Goal: Task Accomplishment & Management: Complete application form

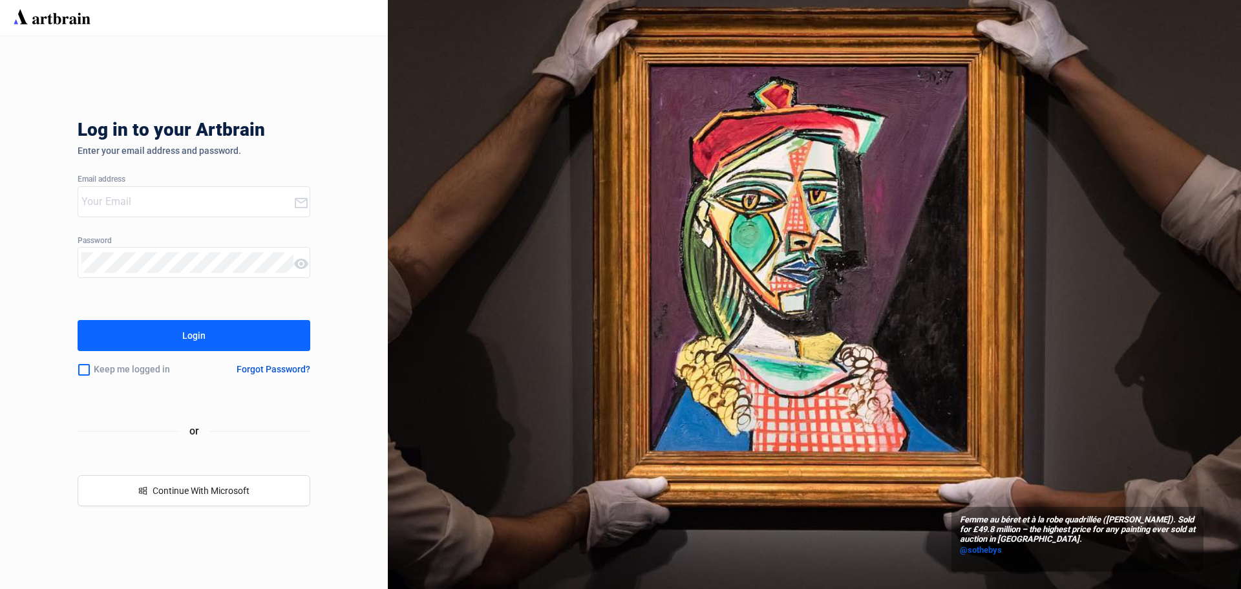
type input "[EMAIL_ADDRESS][DOMAIN_NAME]"
click at [193, 330] on div "Login" at bounding box center [193, 335] width 23 height 21
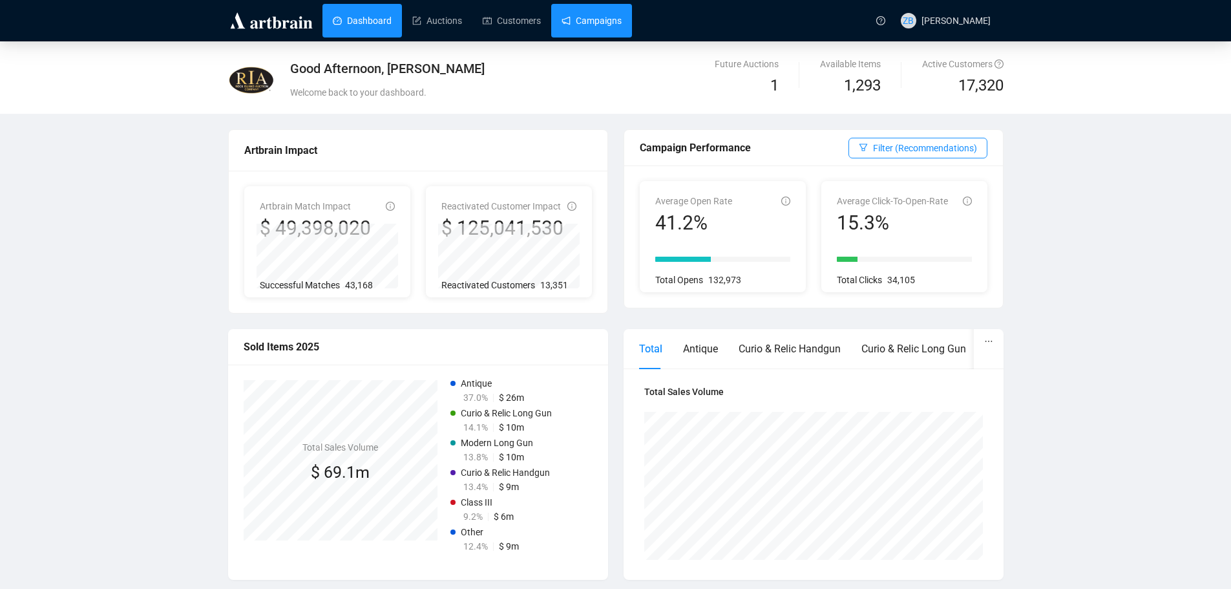
click at [585, 22] on link "Campaigns" at bounding box center [592, 21] width 60 height 34
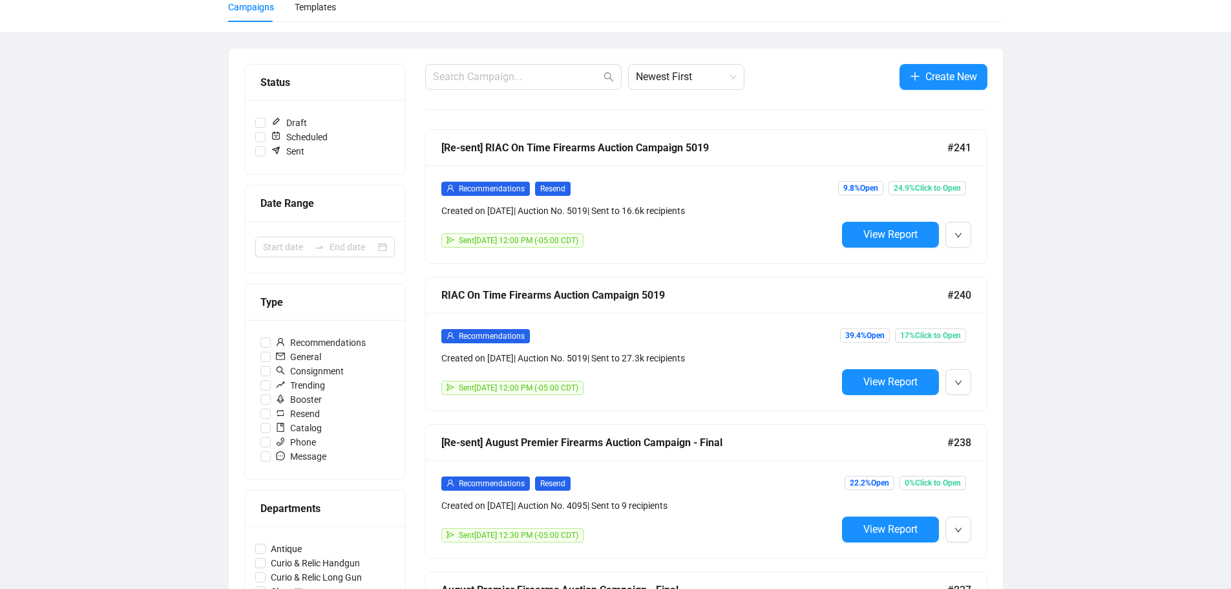
scroll to position [129, 0]
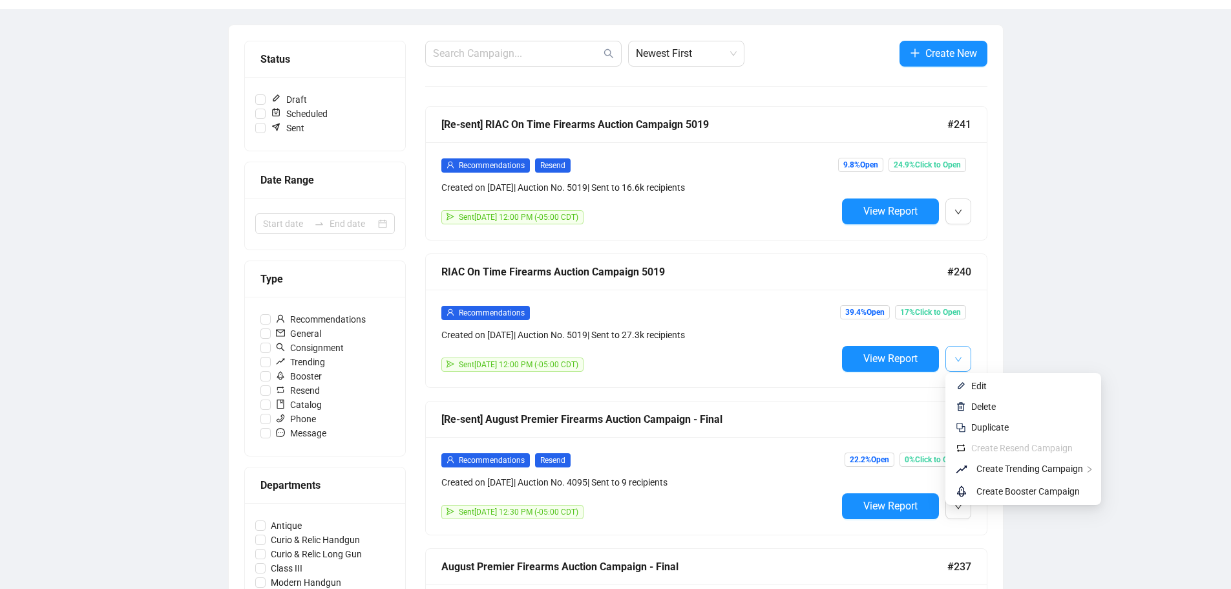
click at [962, 351] on span "button" at bounding box center [959, 358] width 8 height 16
click at [988, 423] on span "Duplicate" at bounding box center [990, 427] width 37 height 10
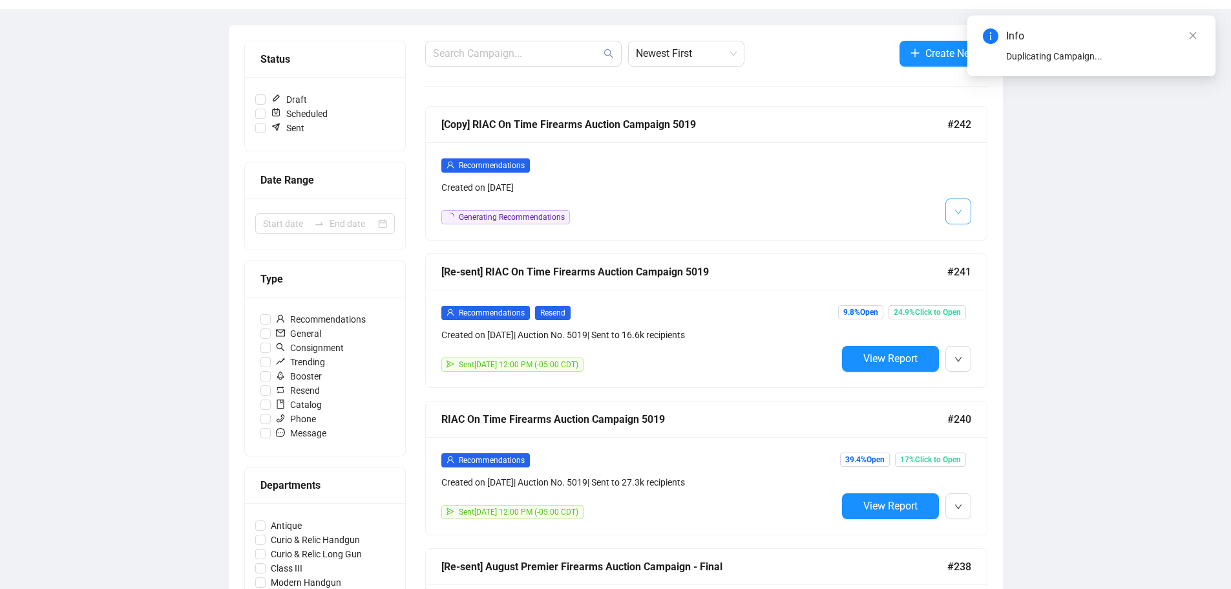
click at [960, 205] on span "button" at bounding box center [959, 211] width 8 height 16
click at [968, 239] on li "Edit" at bounding box center [982, 239] width 69 height 21
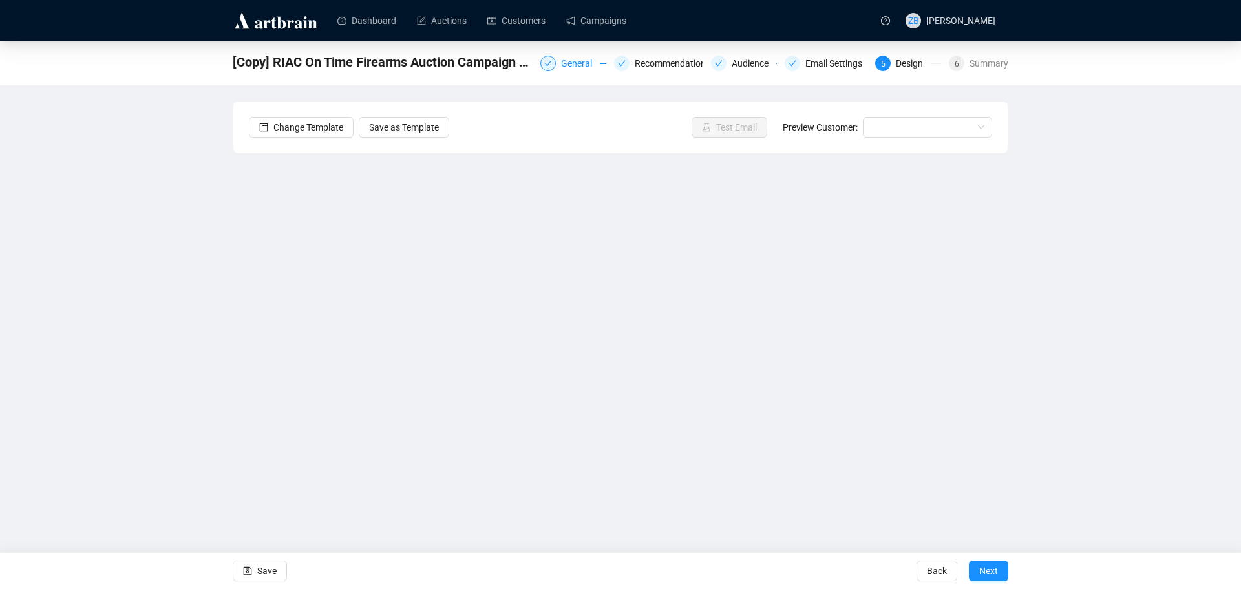
click at [573, 59] on div "General" at bounding box center [580, 64] width 39 height 16
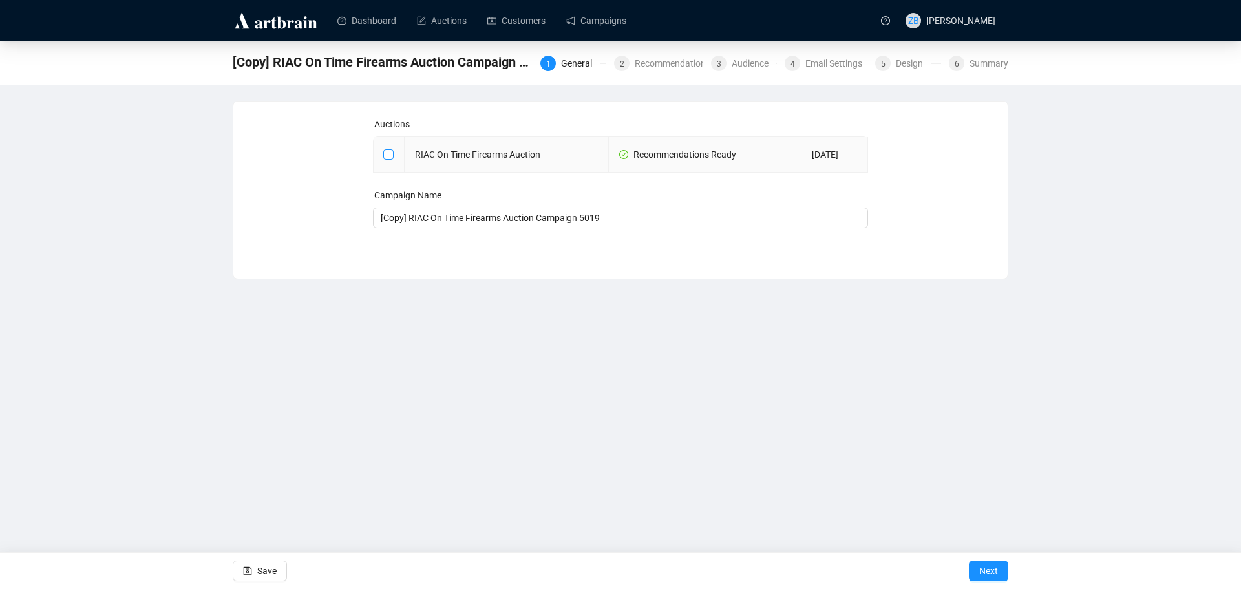
click at [383, 156] on input "checkbox" at bounding box center [387, 153] width 9 height 9
checkbox input "true"
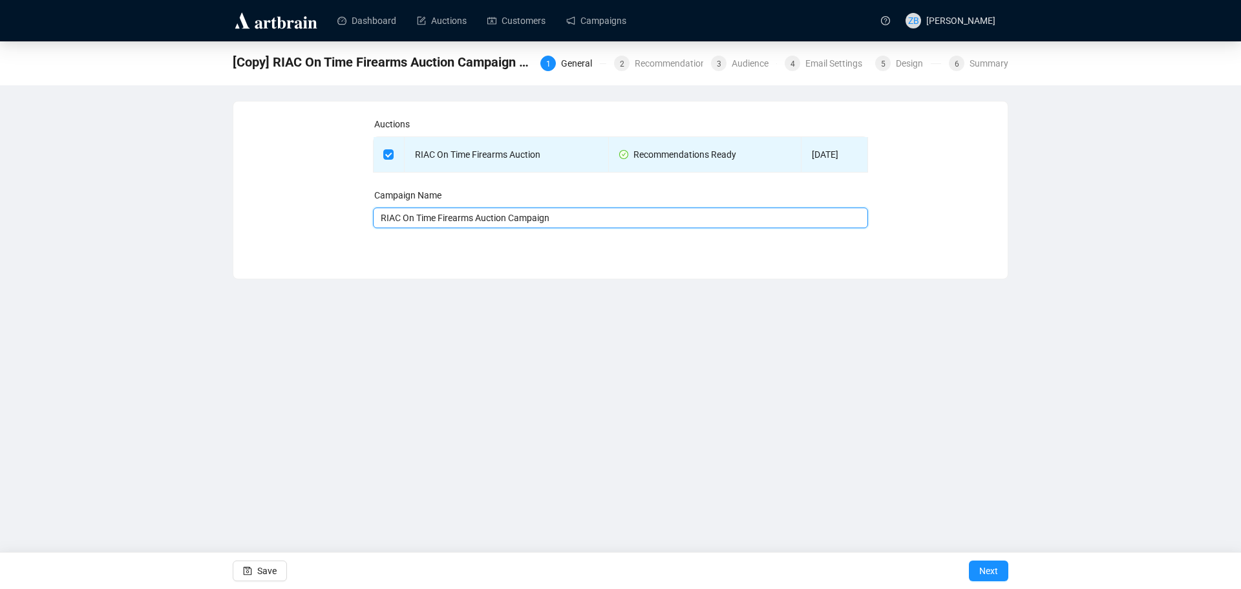
click at [586, 215] on input "RIAC On Time Firearms Auction Campaign" at bounding box center [621, 218] width 496 height 21
type input "RIAC On Time Firearms Auction Campaign 5019 - Final"
click at [999, 570] on button "Next" at bounding box center [988, 570] width 39 height 21
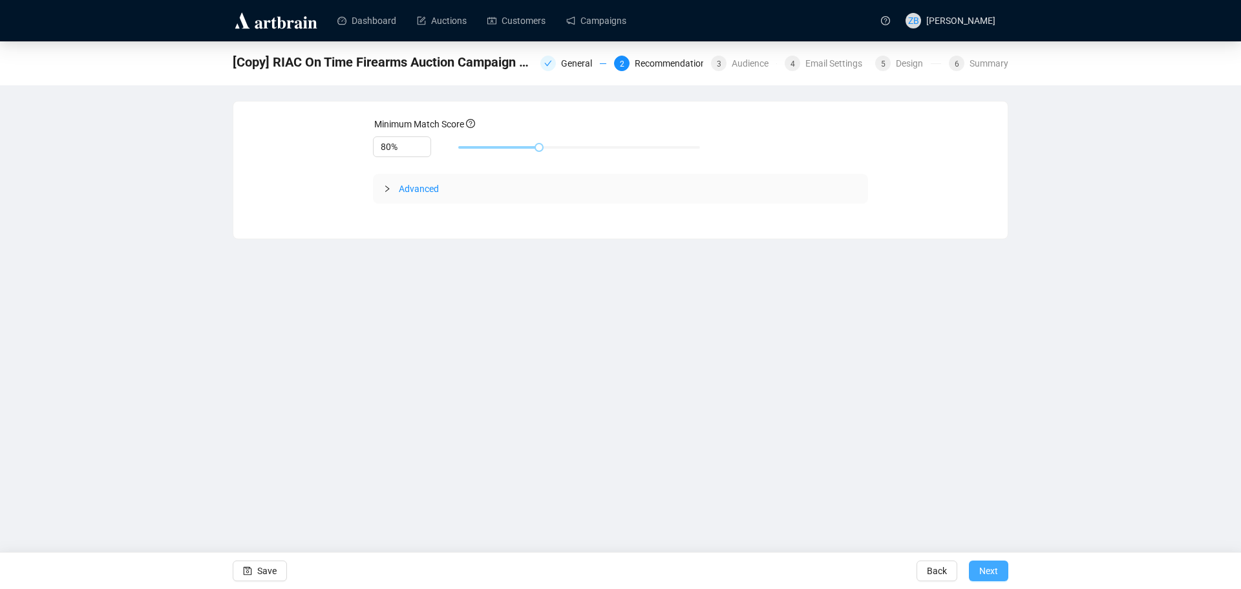
click at [999, 570] on button "Next" at bounding box center [988, 570] width 39 height 21
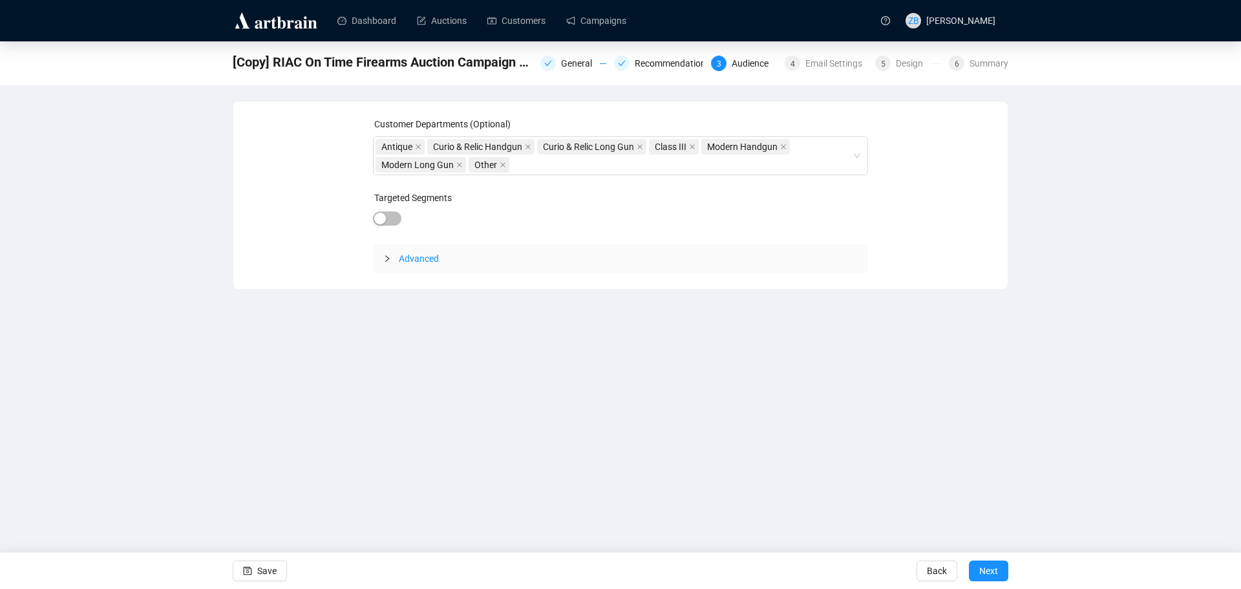
click at [999, 570] on button "Next" at bounding box center [988, 570] width 39 height 21
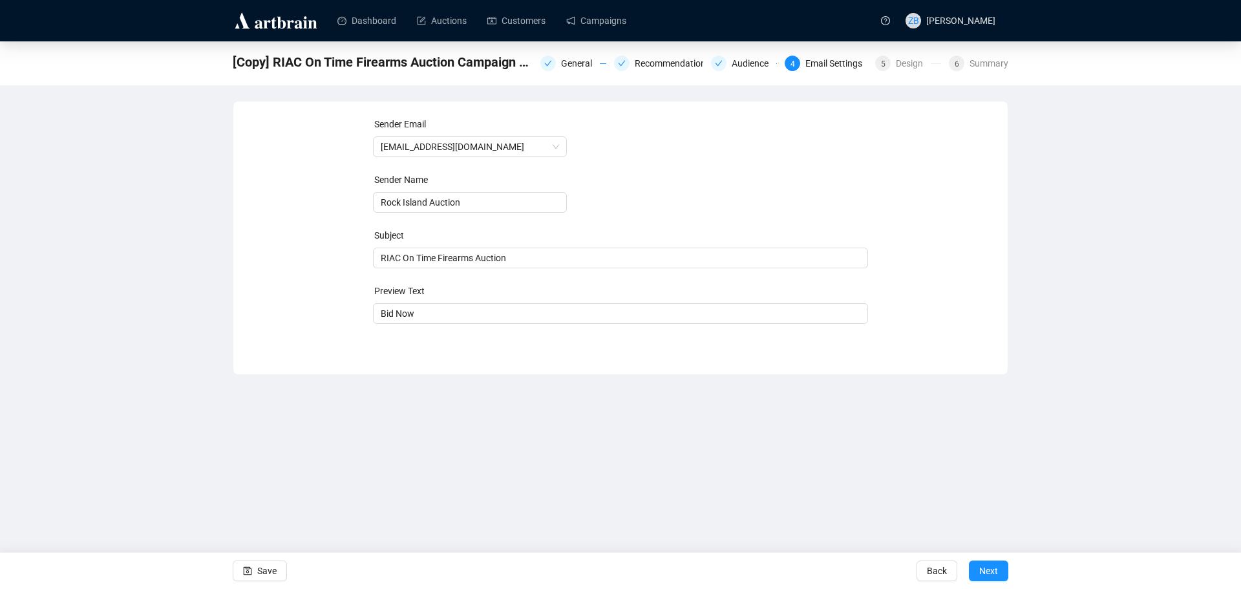
click at [999, 570] on button "Next" at bounding box center [988, 570] width 39 height 21
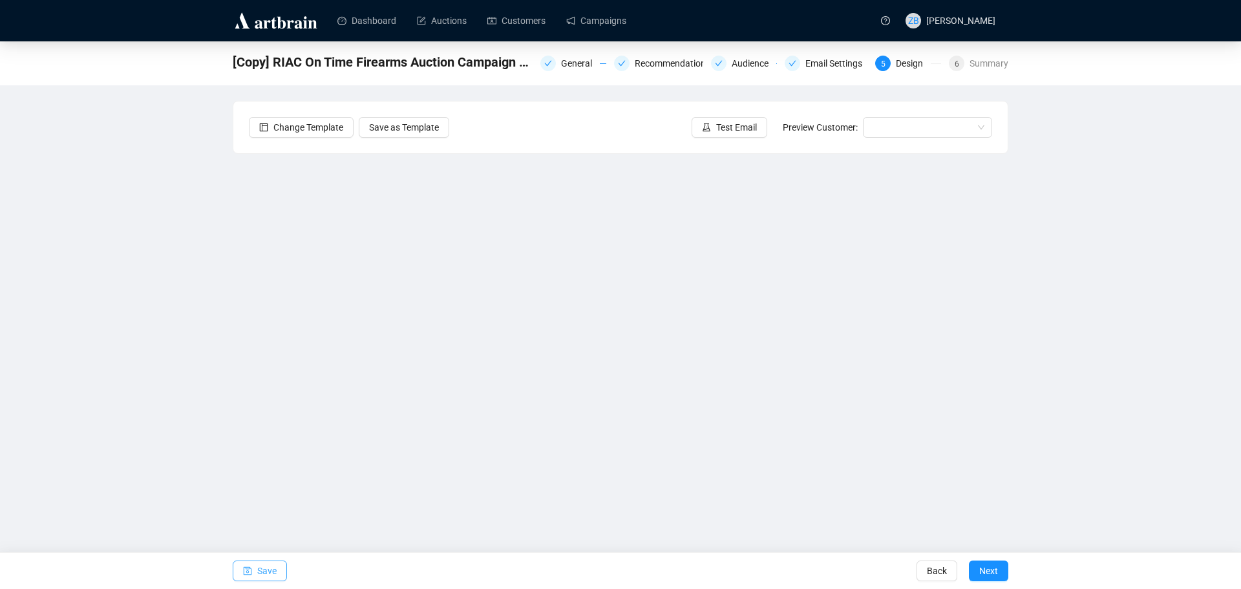
click at [266, 573] on span "Save" at bounding box center [266, 571] width 19 height 36
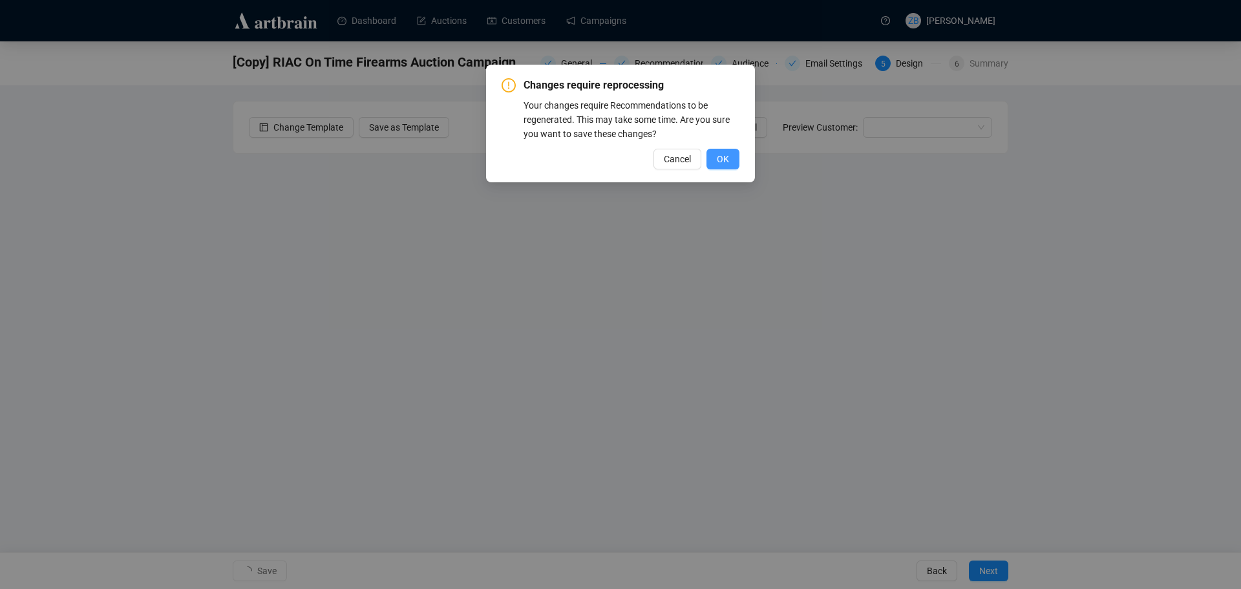
click at [722, 156] on span "OK" at bounding box center [723, 159] width 12 height 14
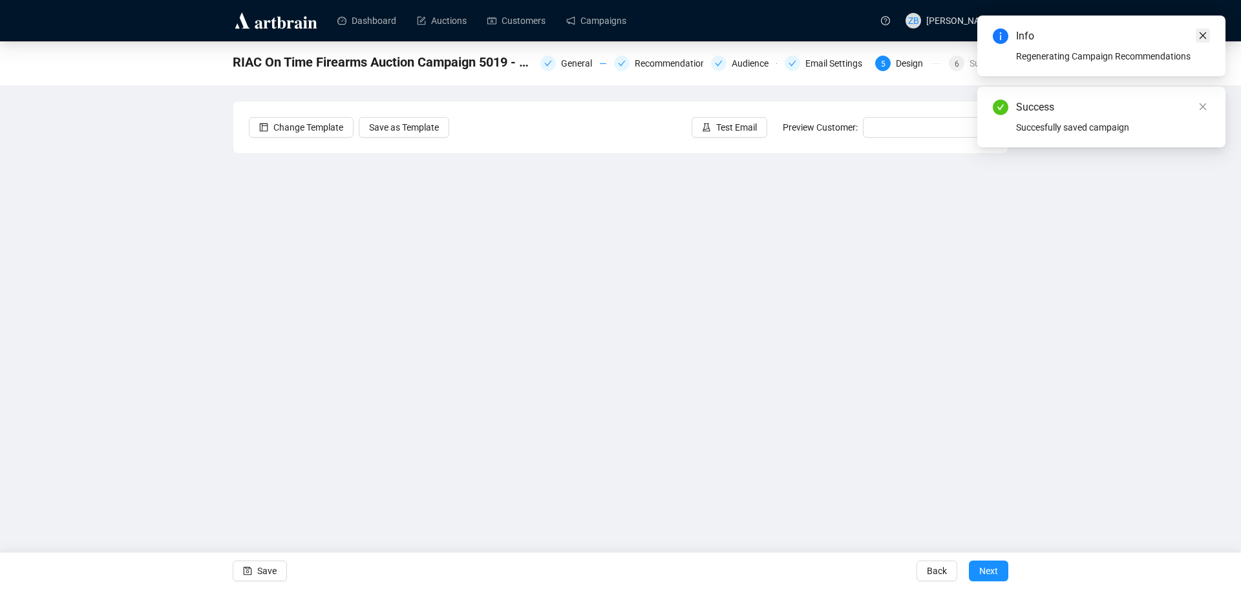
click at [1200, 37] on icon "close" at bounding box center [1203, 35] width 9 height 9
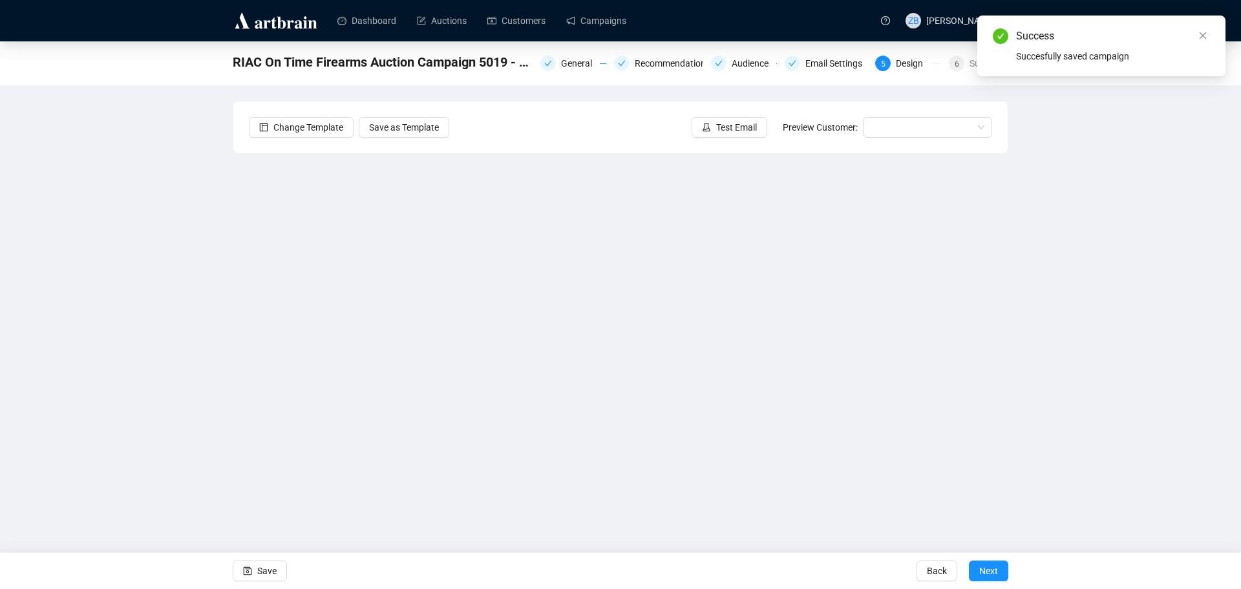
click at [1200, 37] on icon "close" at bounding box center [1203, 35] width 9 height 9
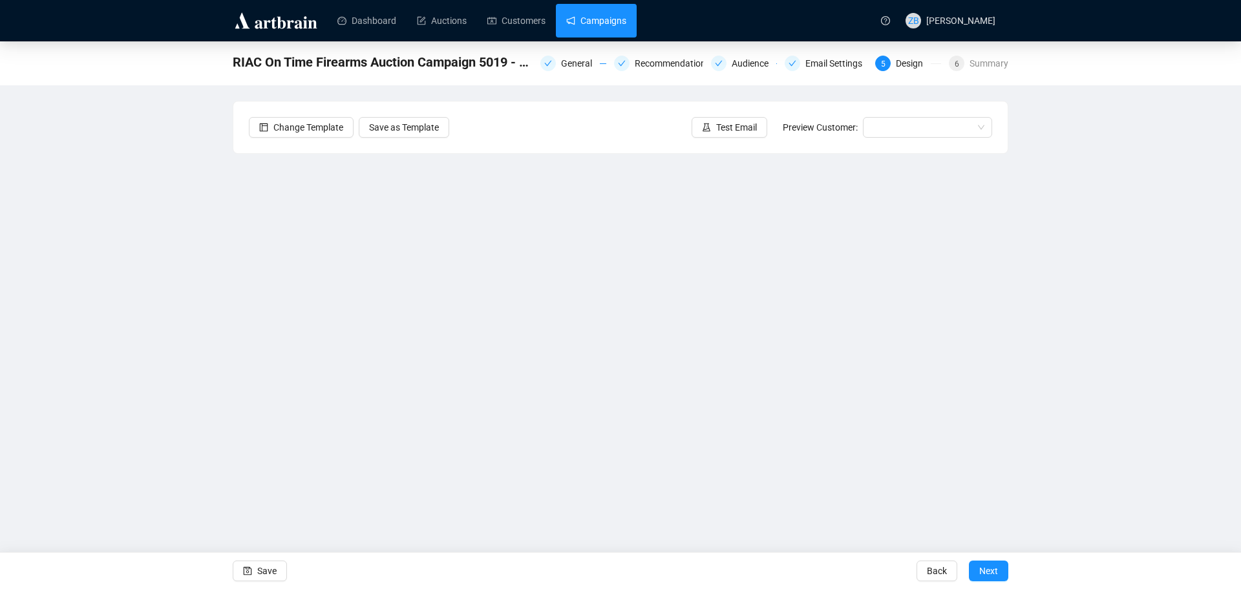
click at [592, 23] on link "Campaigns" at bounding box center [596, 21] width 60 height 34
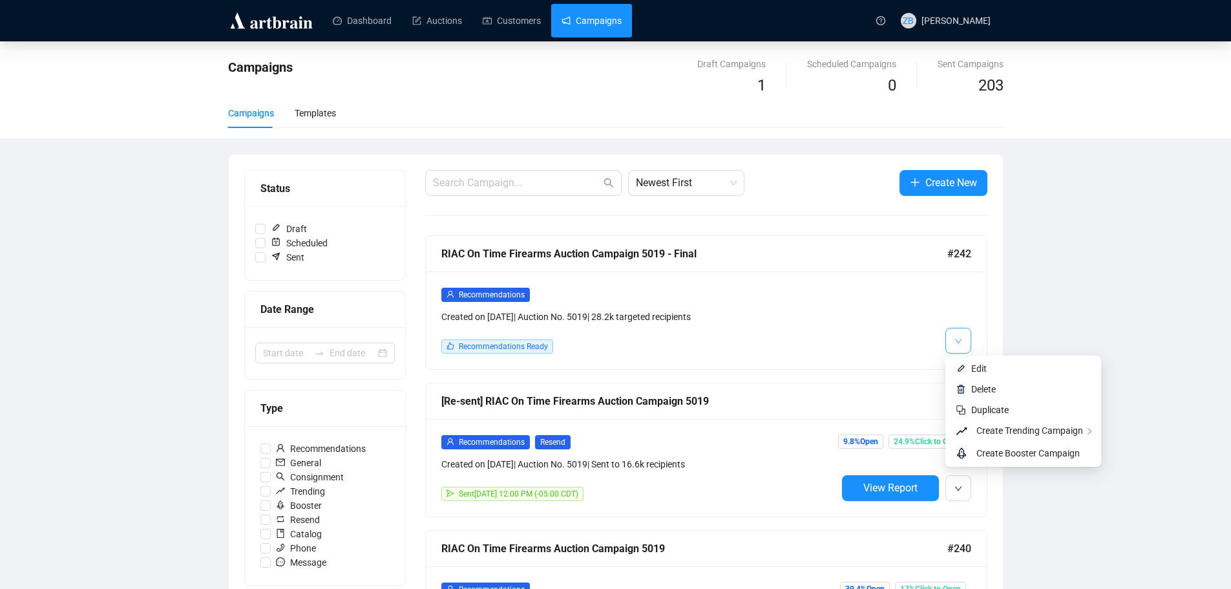
click at [968, 337] on button "button" at bounding box center [959, 341] width 26 height 26
click at [983, 365] on span "Edit" at bounding box center [980, 368] width 16 height 10
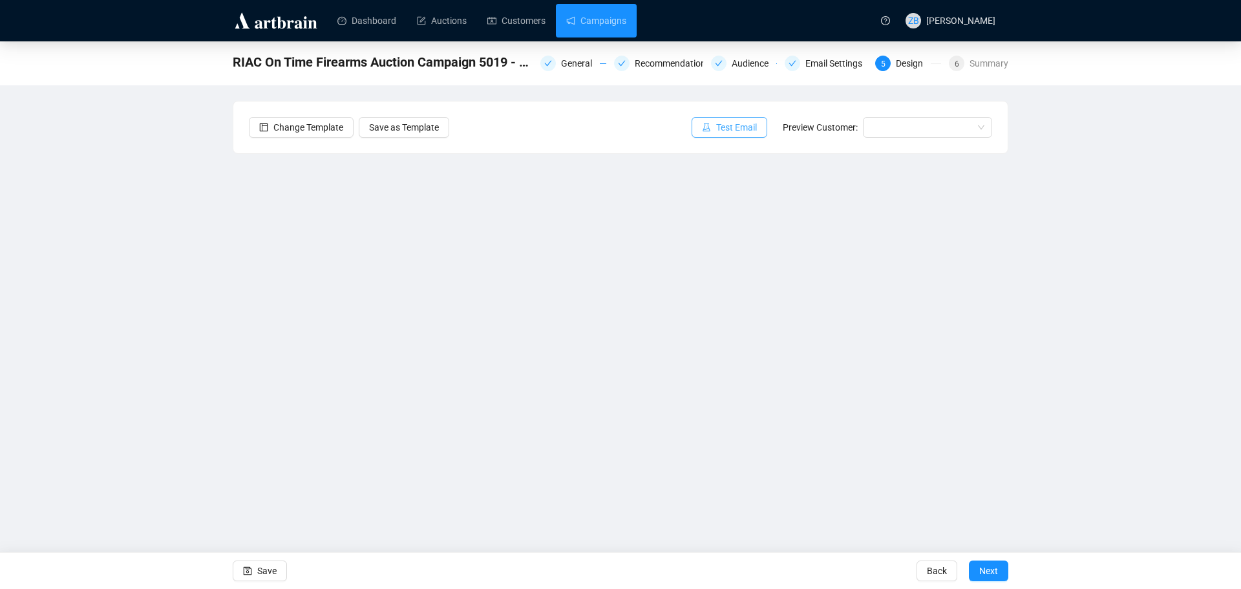
click at [722, 125] on span "Test Email" at bounding box center [736, 127] width 41 height 14
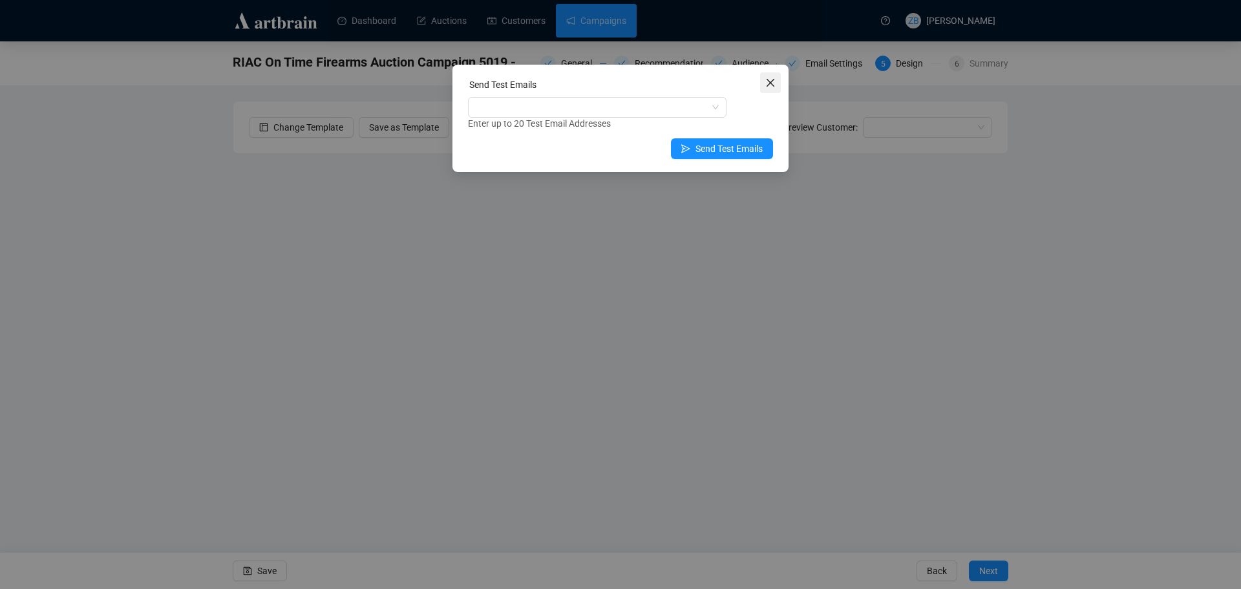
click at [777, 80] on span "Close" at bounding box center [770, 83] width 21 height 10
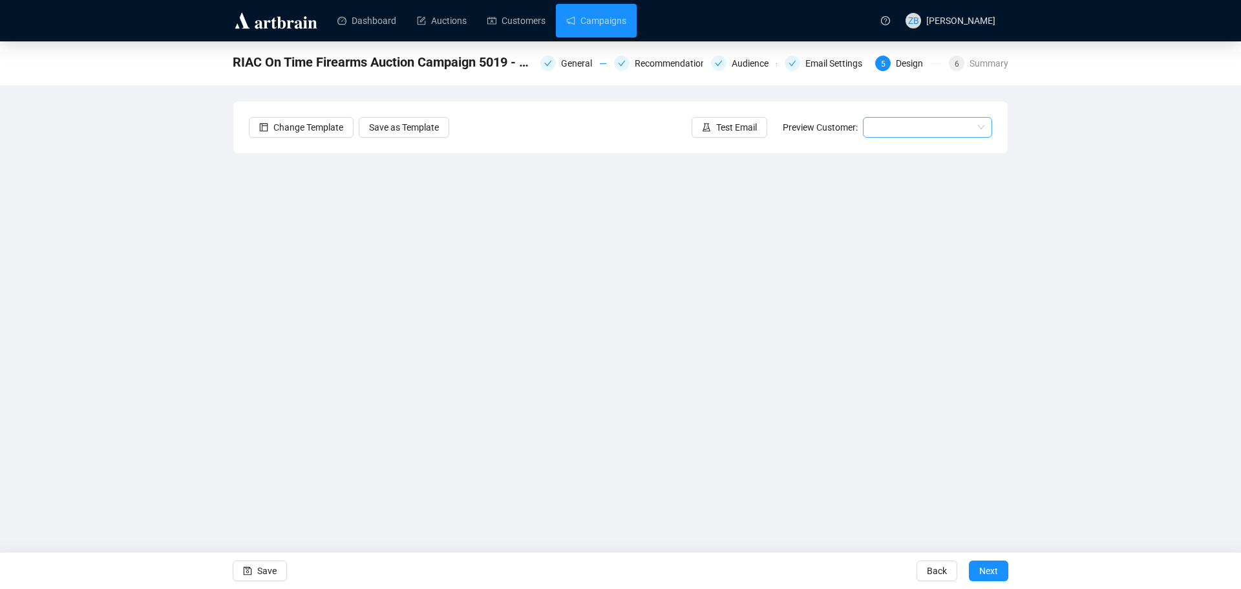
click at [982, 125] on span at bounding box center [928, 127] width 114 height 19
click at [902, 150] on div "[PERSON_NAME] | Example" at bounding box center [927, 153] width 109 height 14
click at [985, 564] on span "Next" at bounding box center [988, 571] width 19 height 36
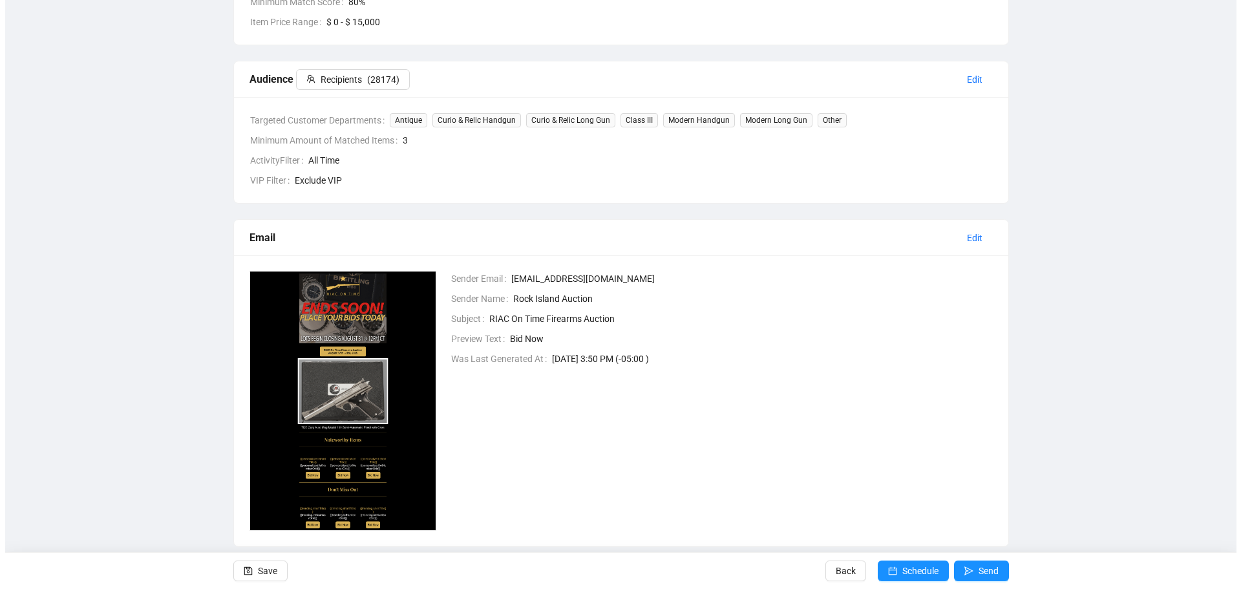
scroll to position [299, 0]
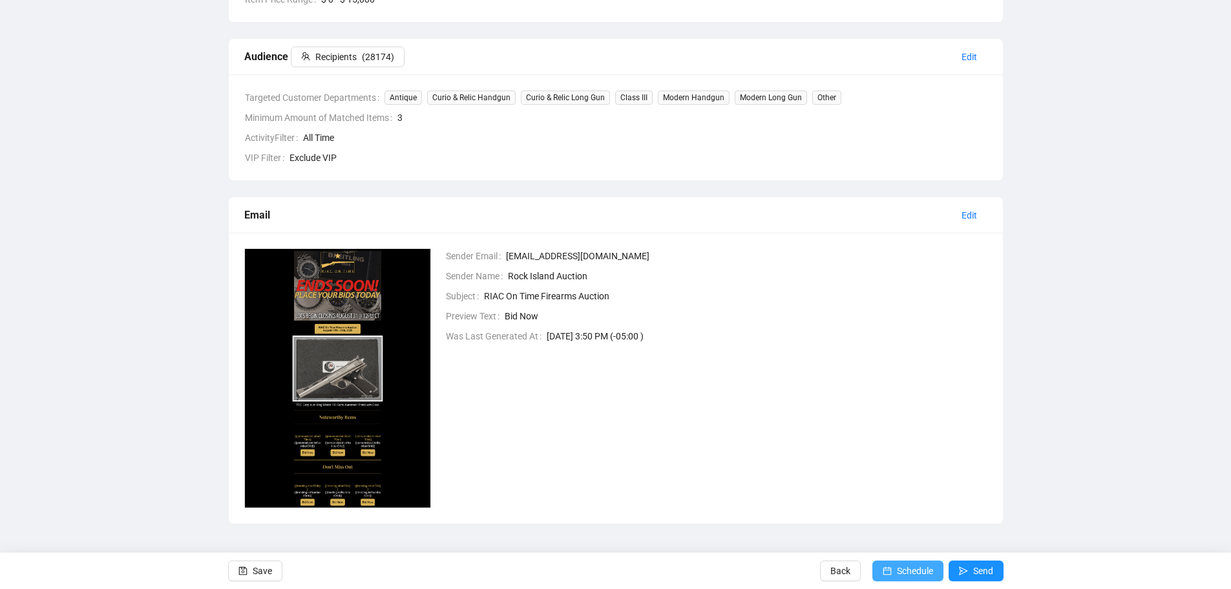
click at [909, 575] on span "Schedule" at bounding box center [915, 571] width 36 height 36
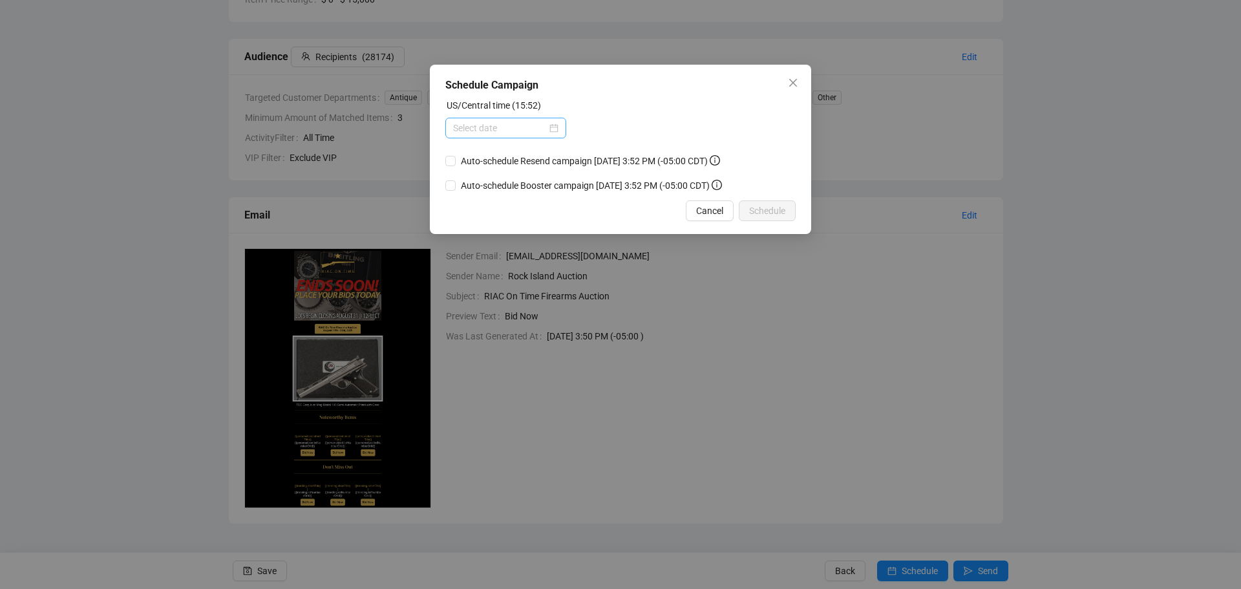
click at [558, 127] on div at bounding box center [505, 128] width 105 height 14
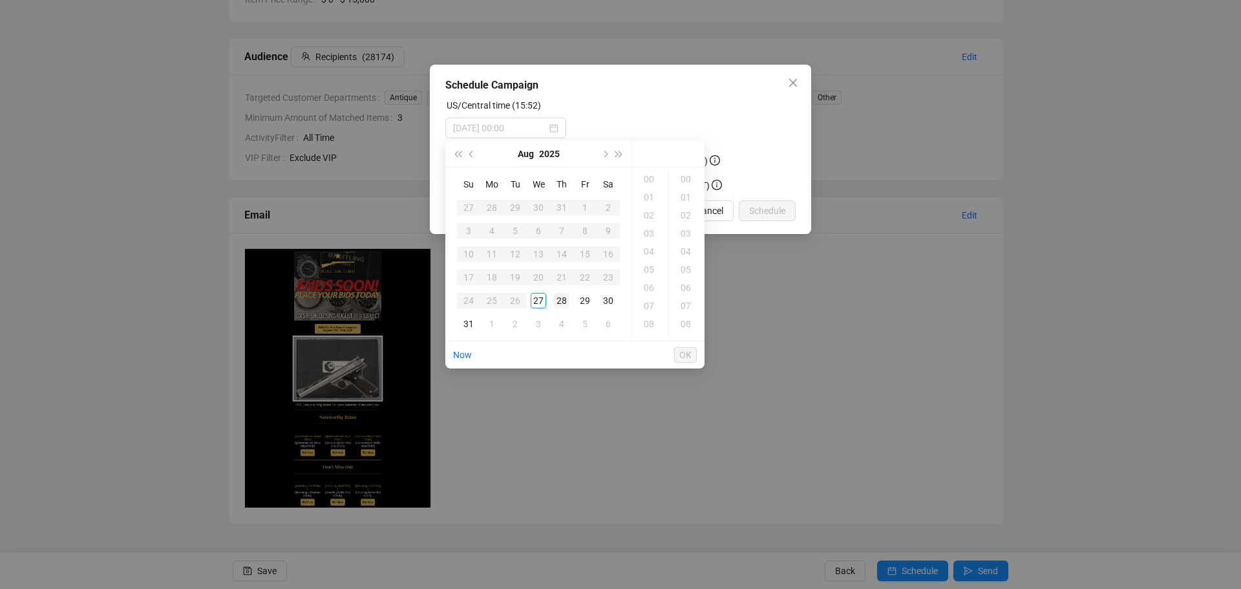
click at [563, 299] on div "28" at bounding box center [562, 301] width 16 height 16
click at [646, 250] on div "11" at bounding box center [650, 249] width 31 height 18
click at [691, 268] on div "30" at bounding box center [687, 270] width 31 height 18
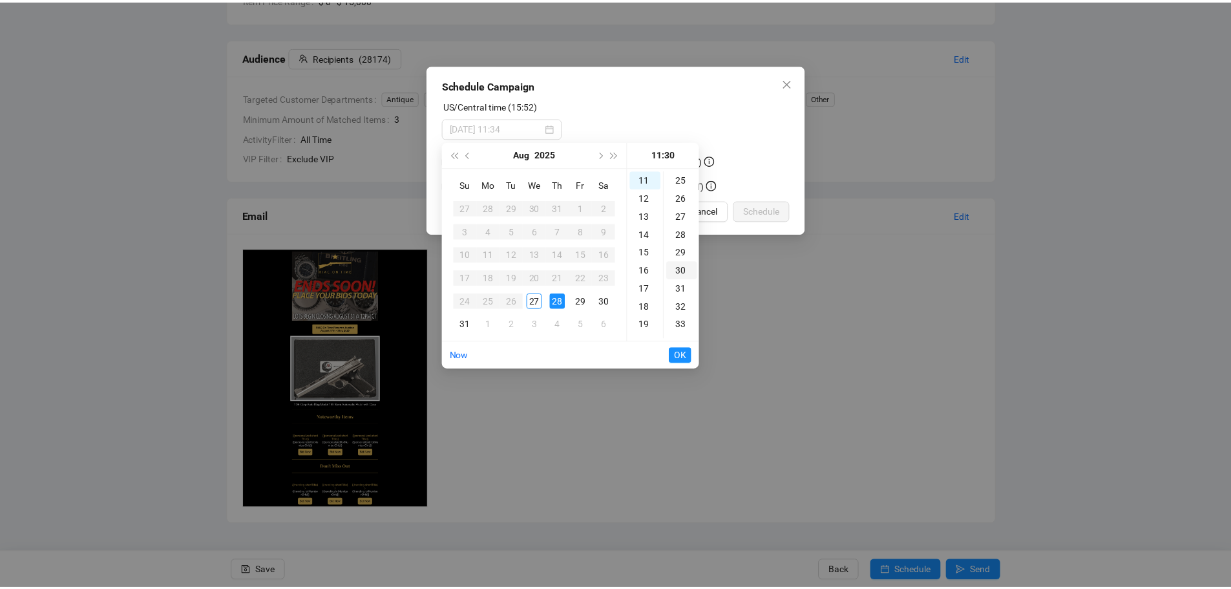
scroll to position [543, 0]
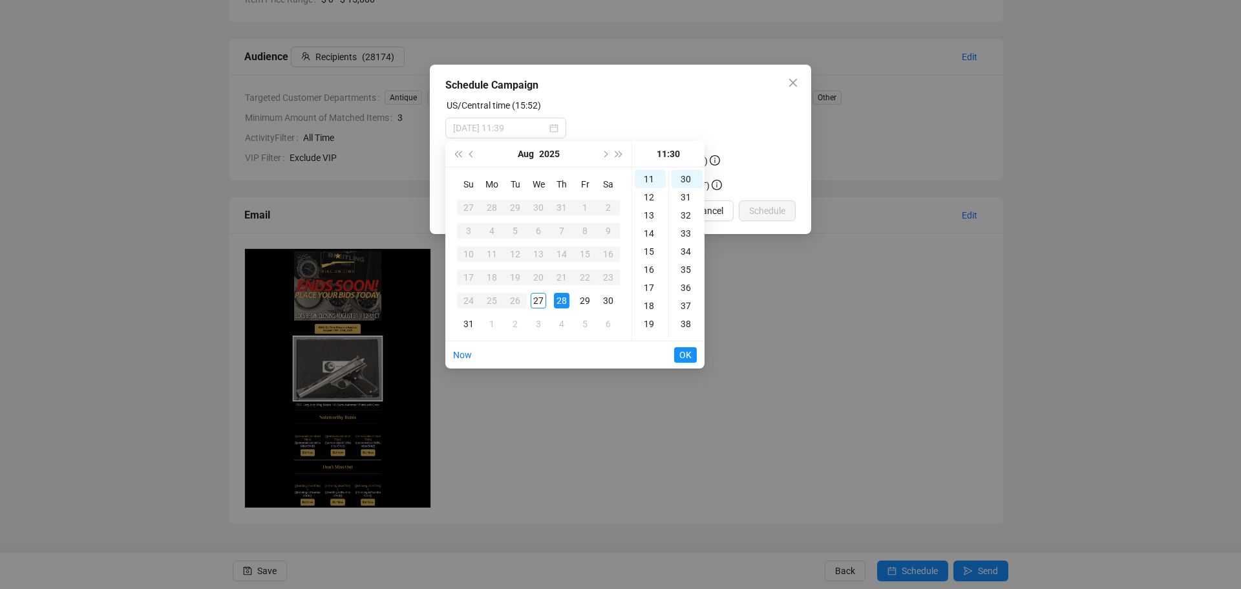
type input "[DATE] 11:30"
click at [688, 352] on span "OK" at bounding box center [685, 355] width 12 height 25
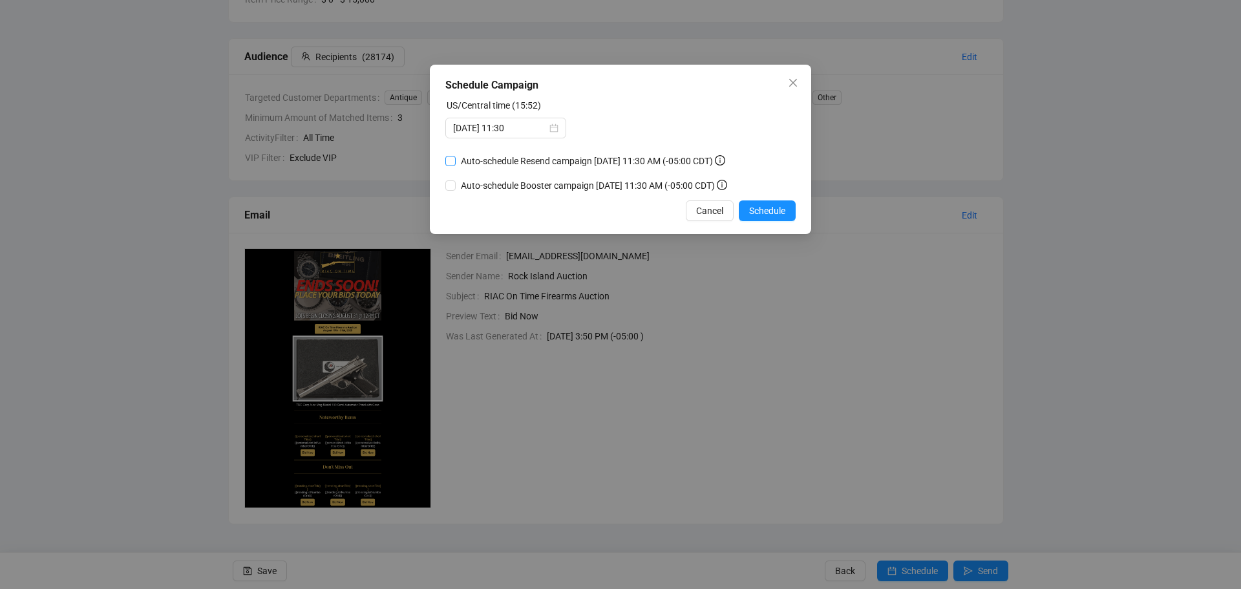
click at [469, 160] on span "Auto-schedule Resend campaign [DATE] 11:30 AM (-05:00 CDT)" at bounding box center [593, 161] width 275 height 14
click at [456, 160] on input "Auto-schedule Resend campaign [DATE] 11:30 AM (-05:00 CDT)" at bounding box center [450, 161] width 10 height 10
checkbox input "true"
click at [773, 212] on span "Schedule" at bounding box center [767, 211] width 36 height 14
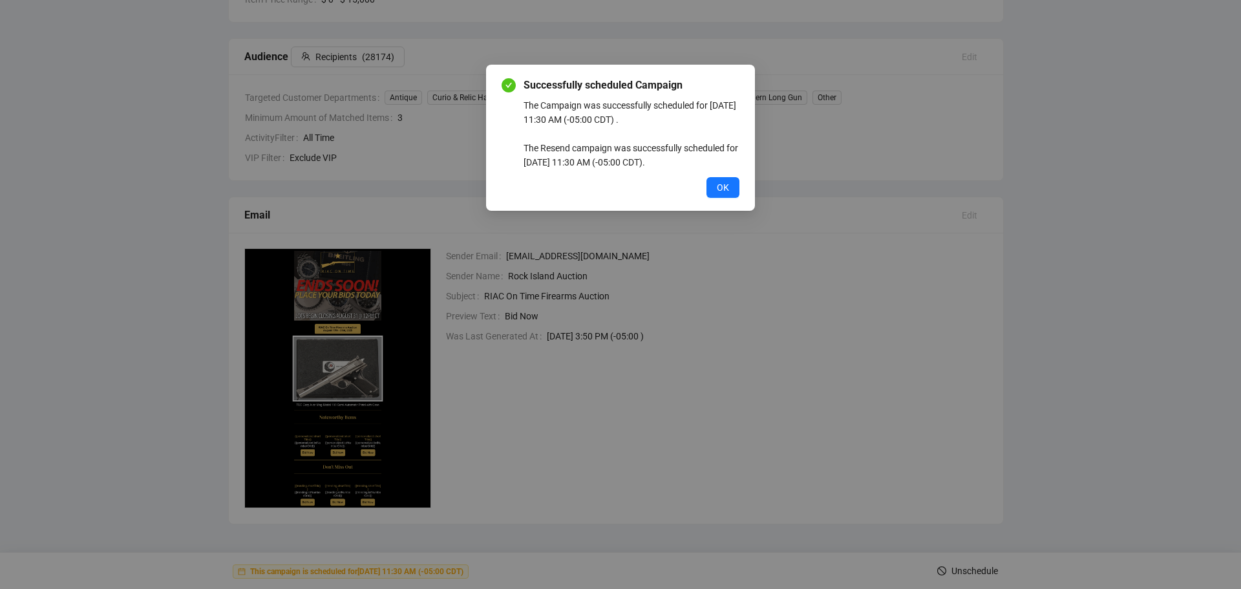
click at [743, 193] on div "Successfully scheduled Campaign The Campaign was successfully scheduled for [DA…" at bounding box center [620, 138] width 269 height 146
click at [733, 193] on button "OK" at bounding box center [723, 187] width 33 height 21
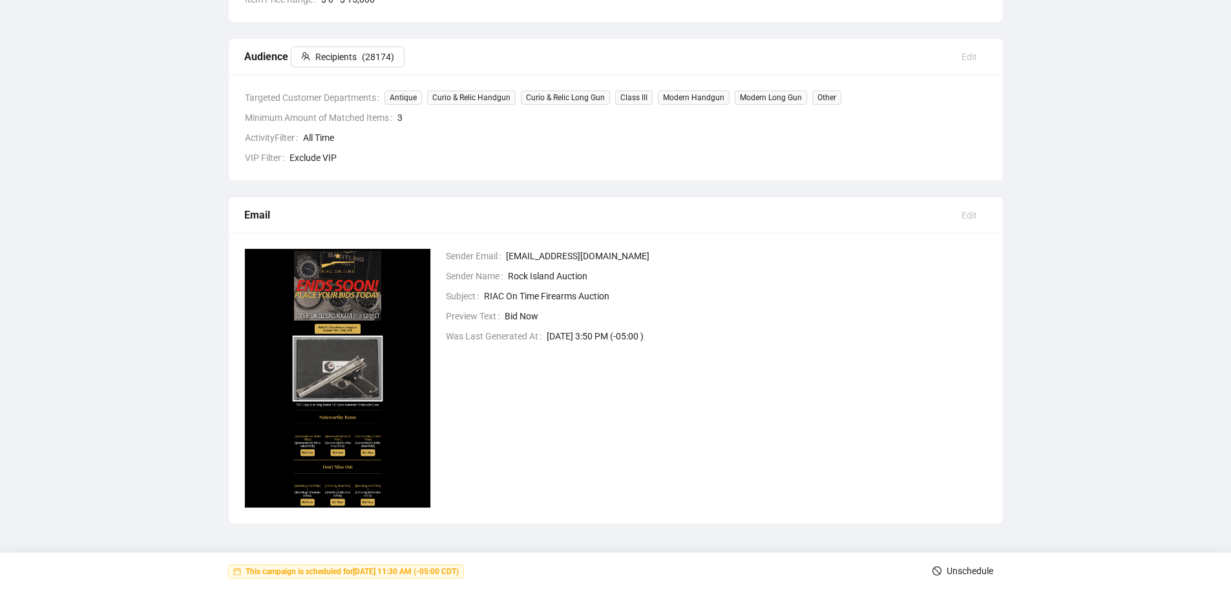
scroll to position [0, 0]
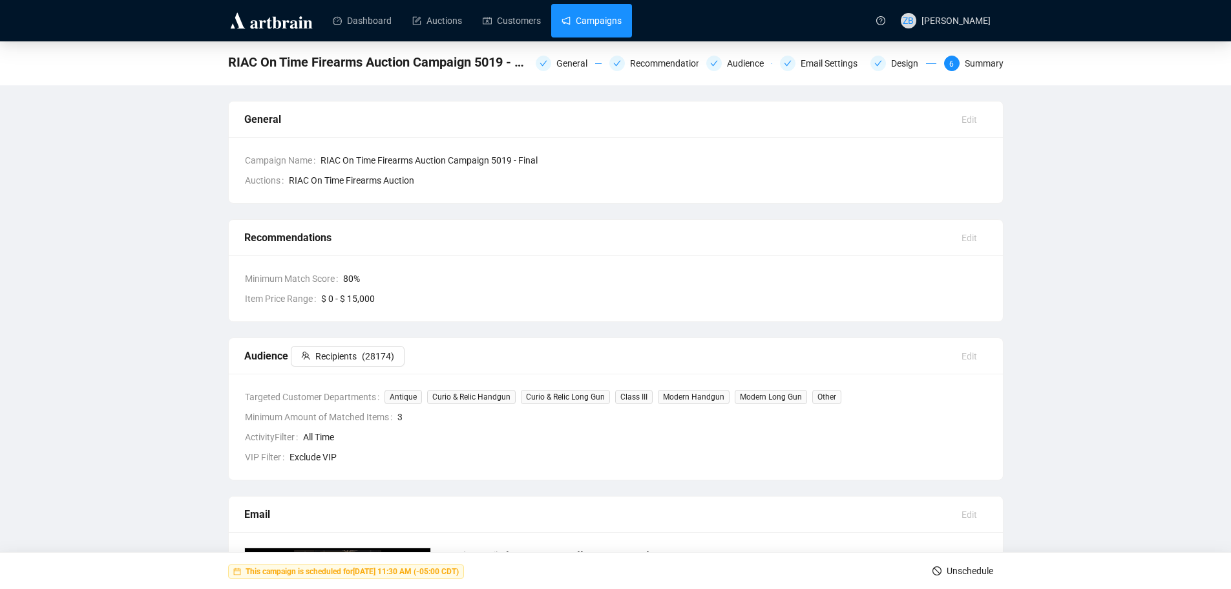
click at [592, 20] on link "Campaigns" at bounding box center [592, 21] width 60 height 34
